Goal: Task Accomplishment & Management: Manage account settings

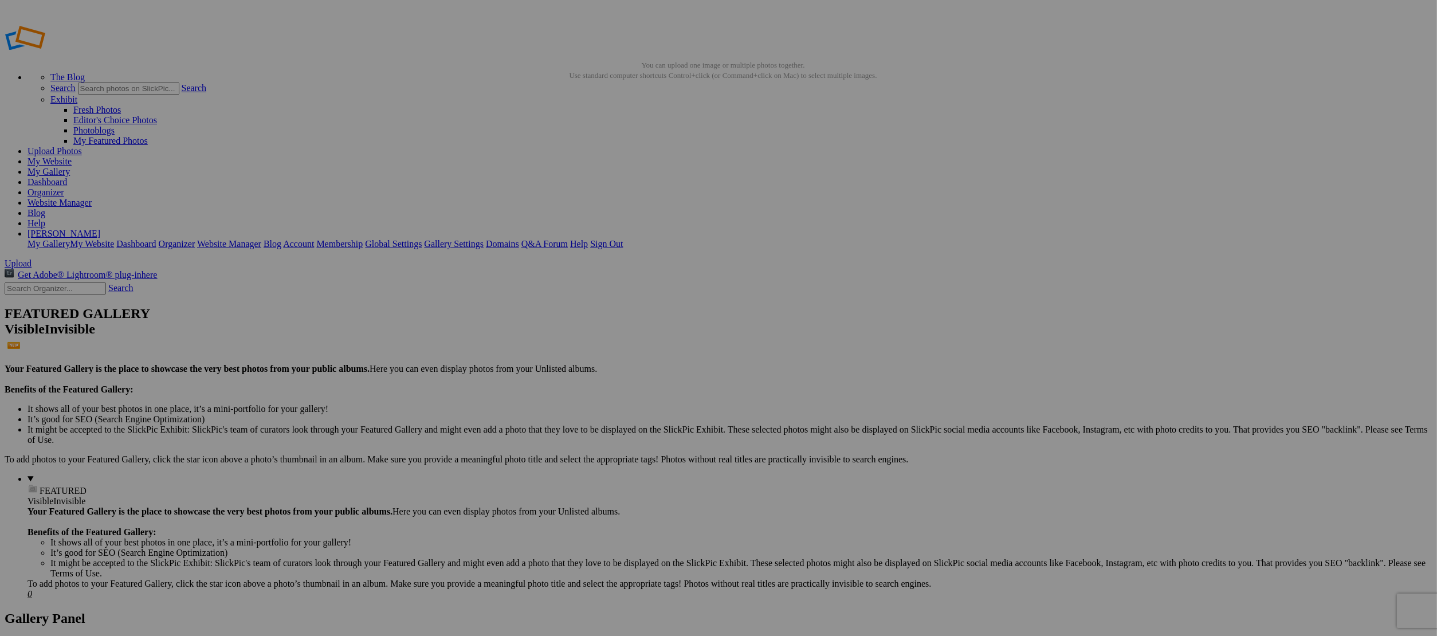
click at [619, 339] on input "text" at bounding box center [629, 340] width 125 height 12
paste input "249 Mcluskey"
type input "249 Mcluskey"
click at [616, 375] on span "Create" at bounding box center [604, 380] width 24 height 10
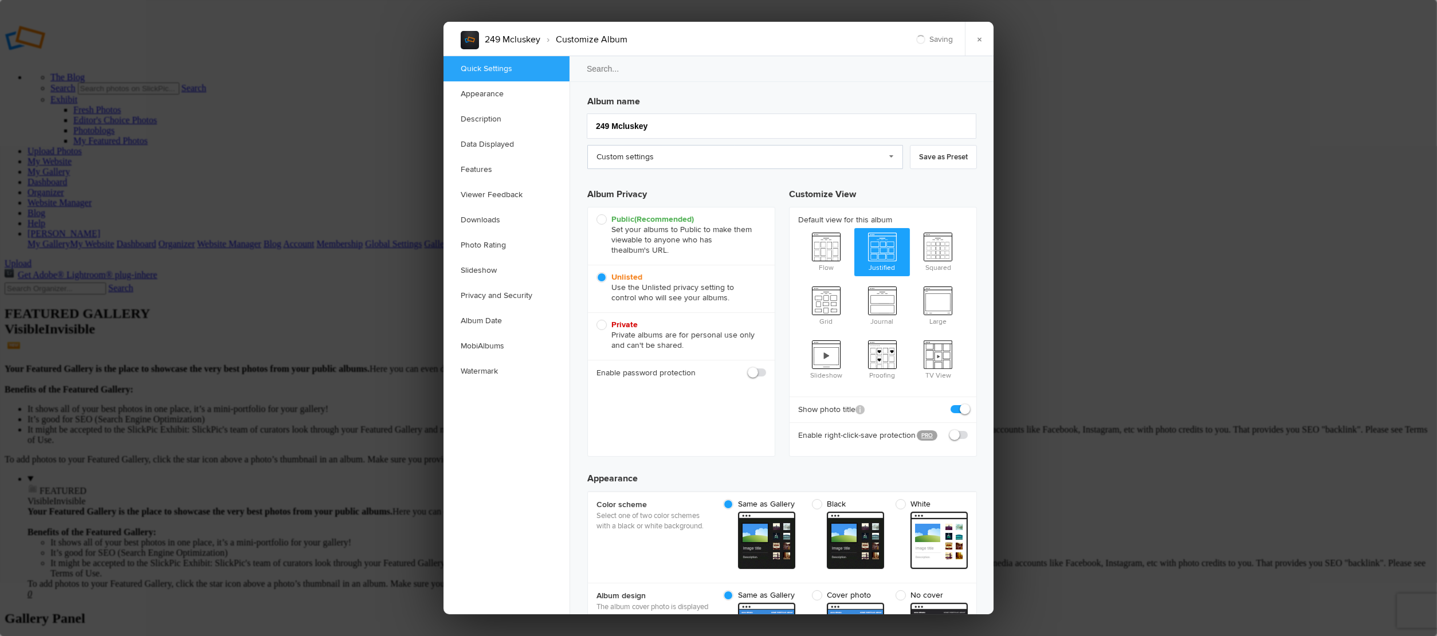
click at [630, 156] on link "Custom settings" at bounding box center [745, 157] width 316 height 24
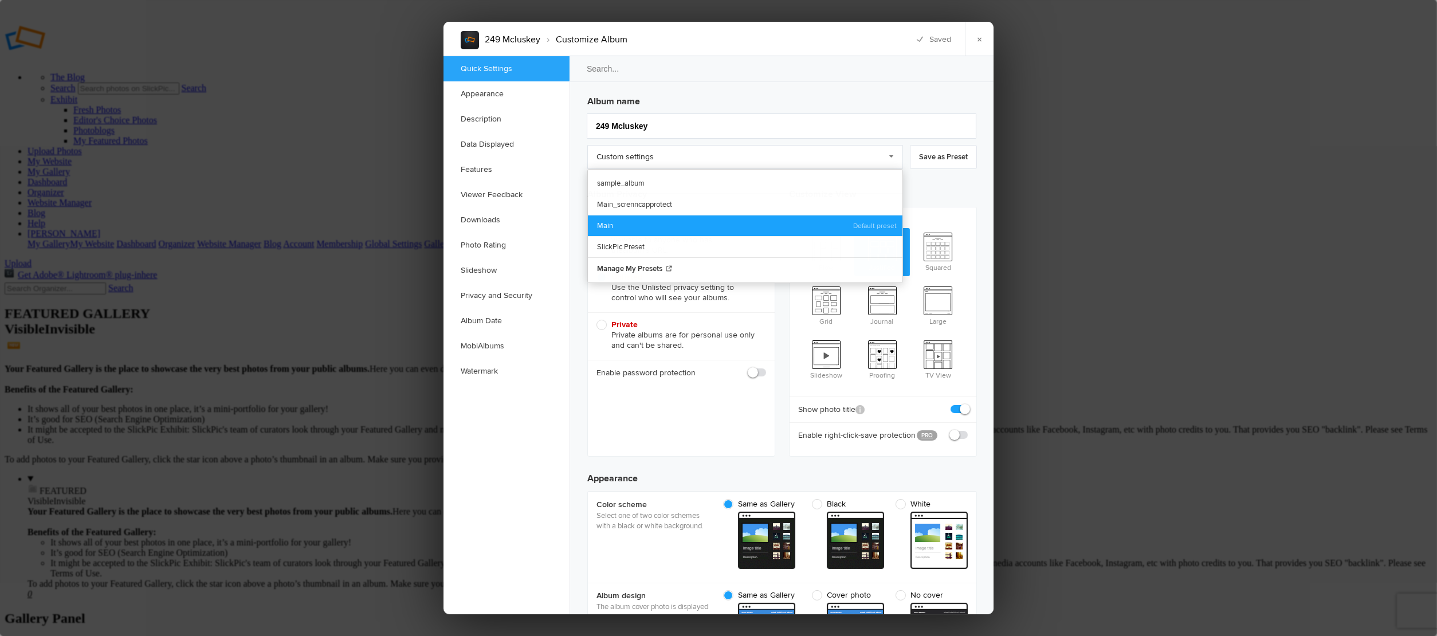
click at [616, 221] on link "Main" at bounding box center [745, 225] width 315 height 21
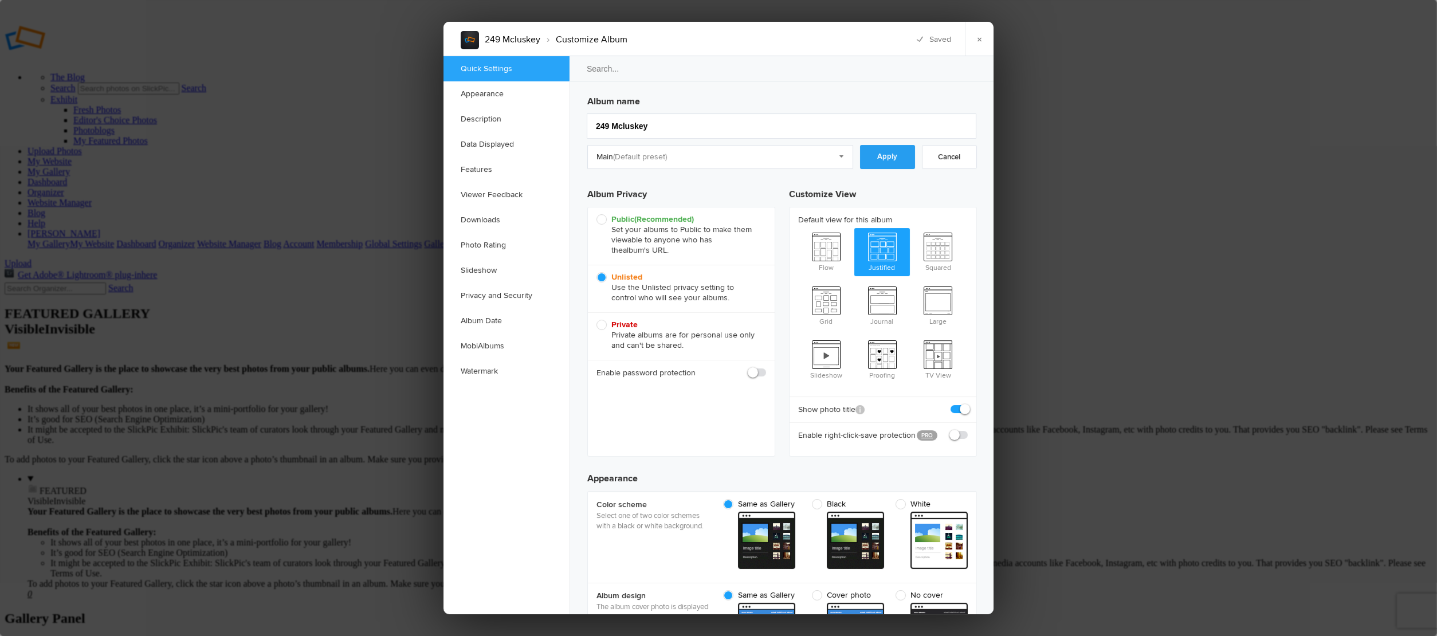
click at [885, 156] on link "Apply" at bounding box center [887, 157] width 55 height 24
checkbox input "true"
click at [977, 47] on link "×" at bounding box center [979, 39] width 29 height 34
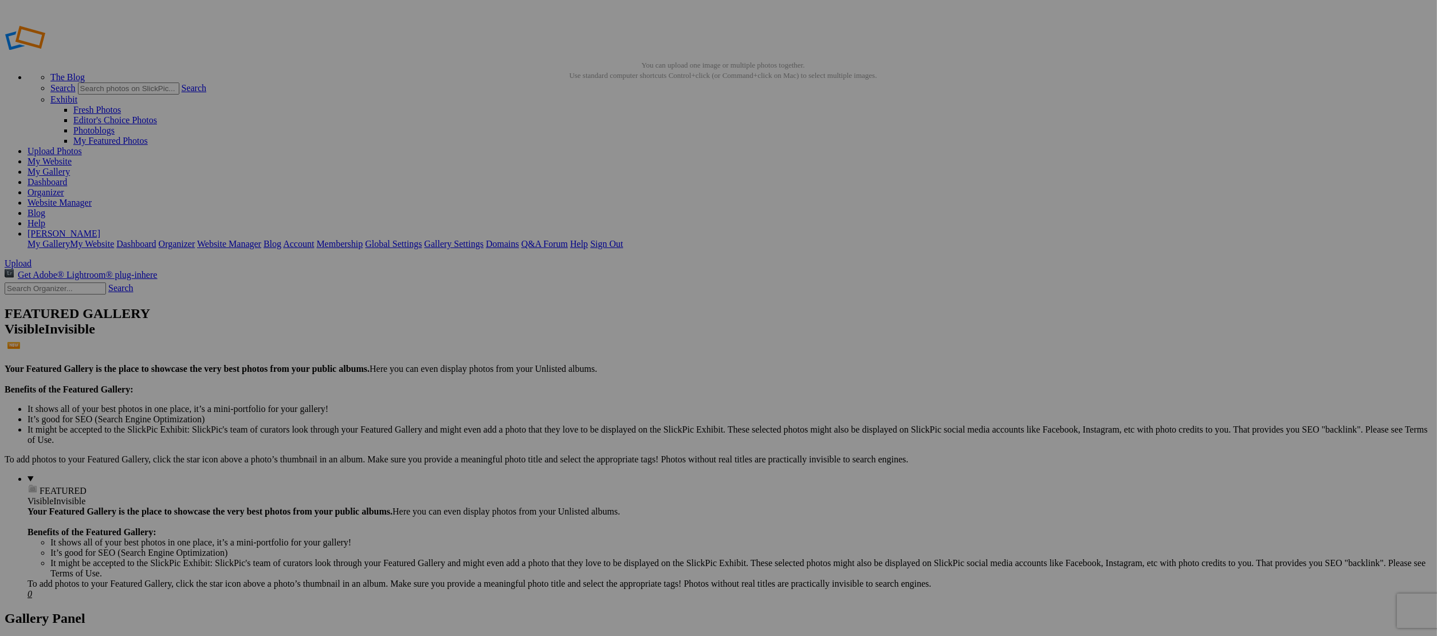
type input "249 Mcluskey"
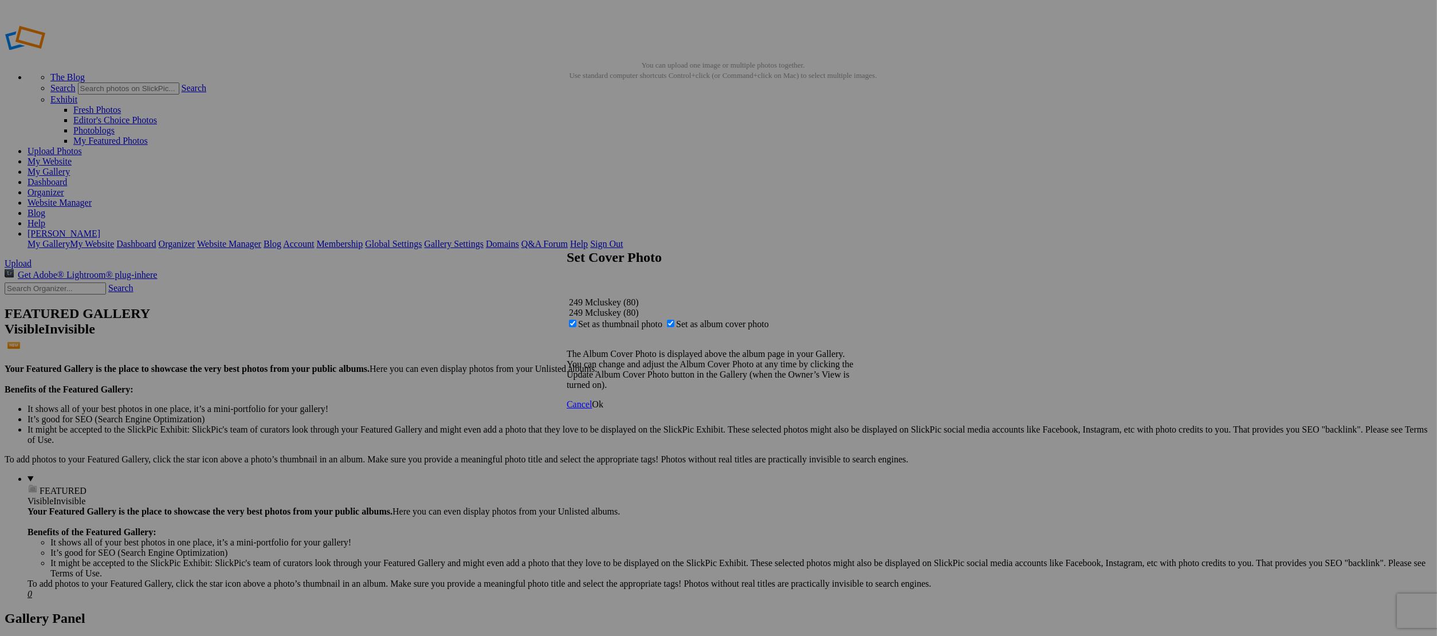
click at [603, 409] on link "Ok" at bounding box center [597, 404] width 11 height 10
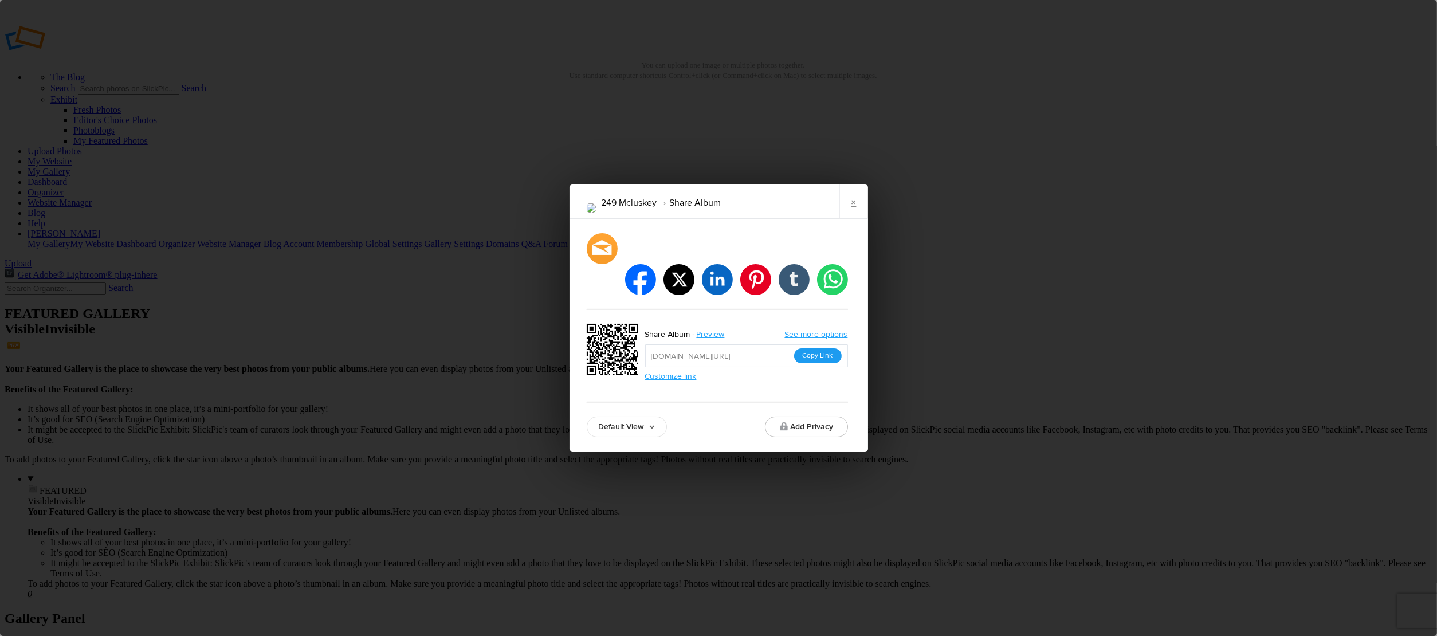
click at [812, 348] on button "Copy Link" at bounding box center [818, 355] width 48 height 15
click at [852, 219] on link "×" at bounding box center [854, 202] width 29 height 34
